Goal: Task Accomplishment & Management: Use online tool/utility

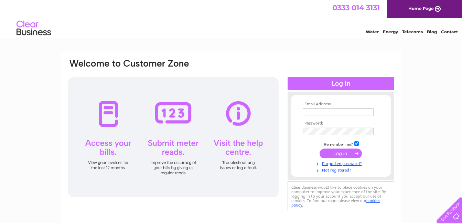
type input "mail@idealkitchensltd.co.uk"
click at [341, 154] on input "submit" at bounding box center [340, 154] width 42 height 10
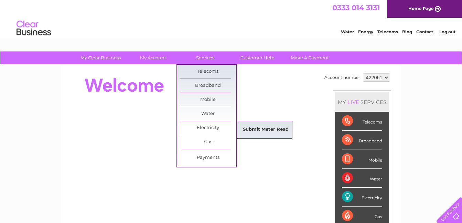
click at [262, 129] on link "Submit Meter Read" at bounding box center [265, 130] width 57 height 14
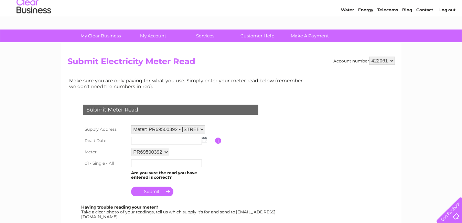
scroll to position [34, 0]
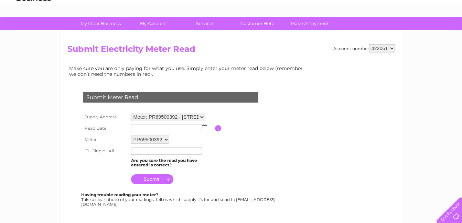
click at [204, 129] on img at bounding box center [204, 128] width 5 height 6
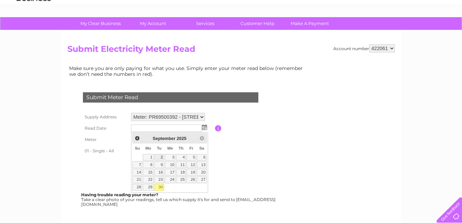
click at [159, 156] on link "2" at bounding box center [159, 157] width 10 height 7
type input "[DATE]"
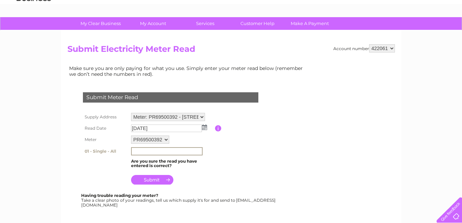
click at [138, 150] on input "text" at bounding box center [167, 151] width 72 height 8
click at [267, 150] on table "Supply Address Meter: PR69500392 - [STREET_ADDRESS] Read Date [DATE] Please ent…" at bounding box center [178, 148] width 195 height 75
click at [150, 151] on input "text" at bounding box center [167, 151] width 72 height 8
type input "154173"
click at [158, 177] on input "submit" at bounding box center [152, 180] width 42 height 10
